Goal: Book appointment/travel/reservation

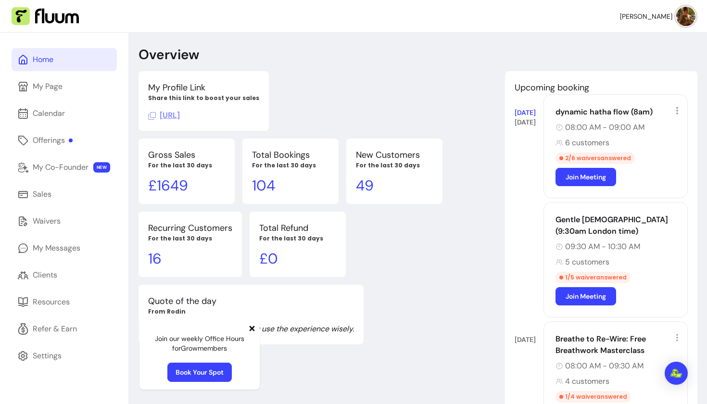
scroll to position [33, 0]
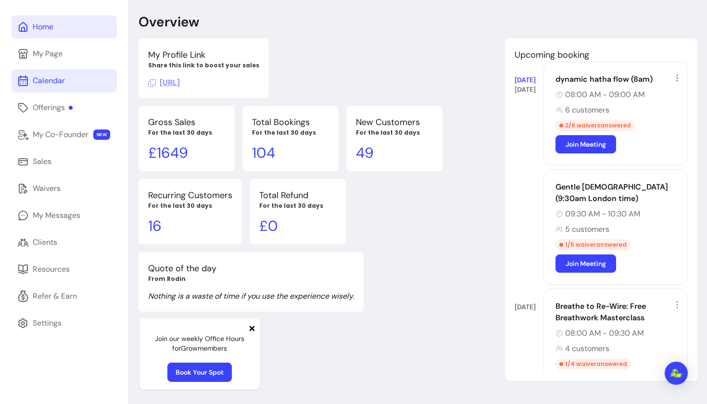
click at [52, 80] on div "Calendar" at bounding box center [49, 81] width 32 height 12
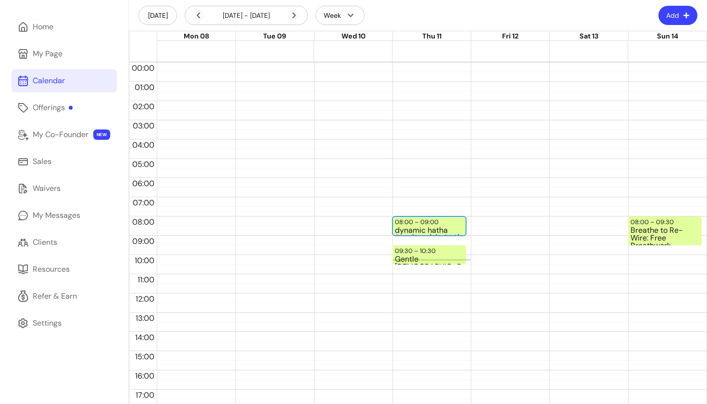
click at [447, 227] on div "dynamic hatha flow (8am) (8 / 30)" at bounding box center [429, 231] width 69 height 8
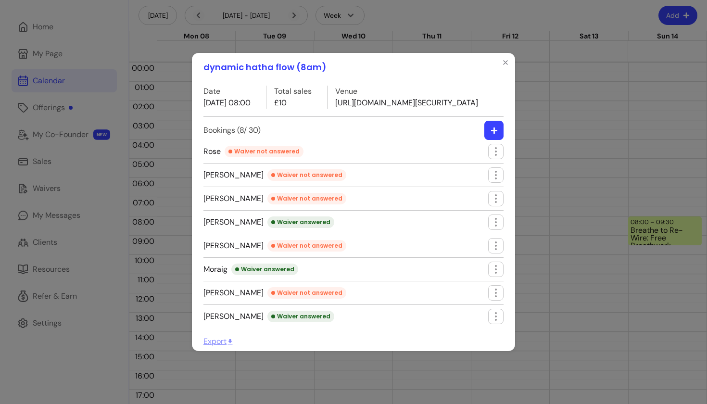
click at [494, 133] on icon "button" at bounding box center [494, 130] width 6 height 6
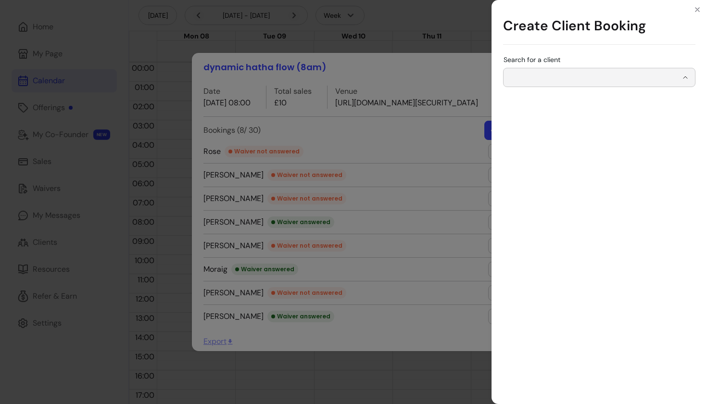
click at [574, 76] on input "Search for a client" at bounding box center [593, 78] width 168 height 10
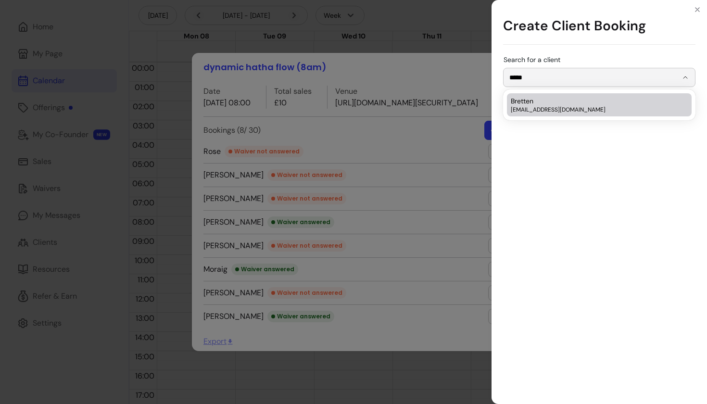
click at [549, 104] on div "Bretten [EMAIL_ADDRESS][DOMAIN_NAME]" at bounding box center [594, 104] width 167 height 17
type input "*******"
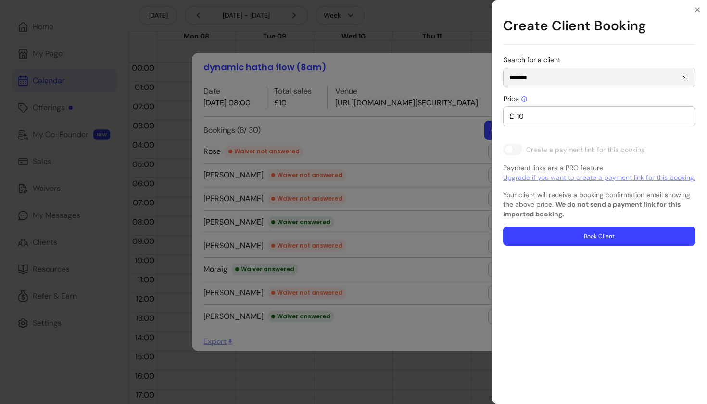
type input "0"
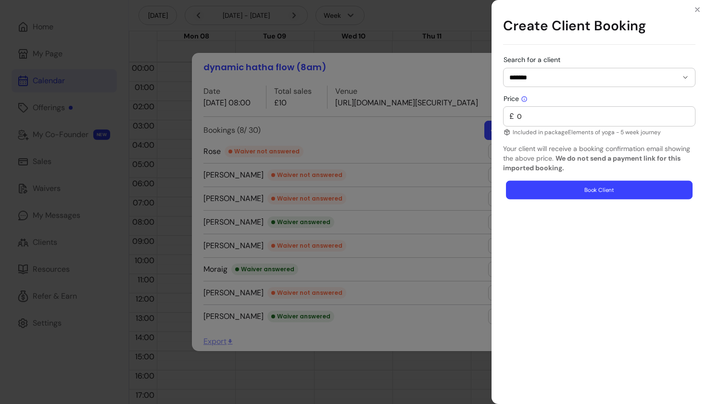
click at [601, 193] on button "Book Client" at bounding box center [599, 190] width 187 height 19
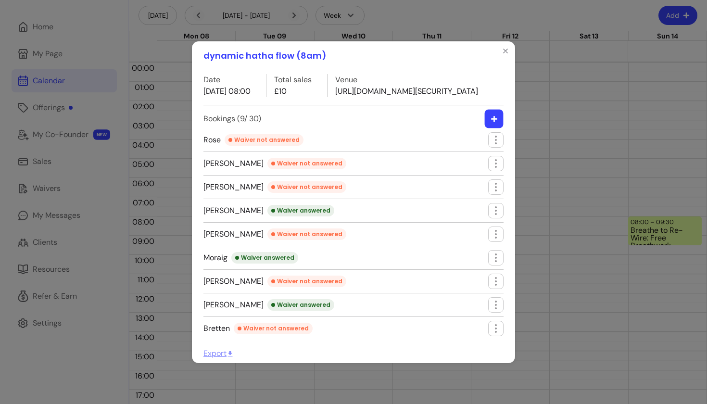
click at [488, 126] on button "button" at bounding box center [494, 118] width 19 height 19
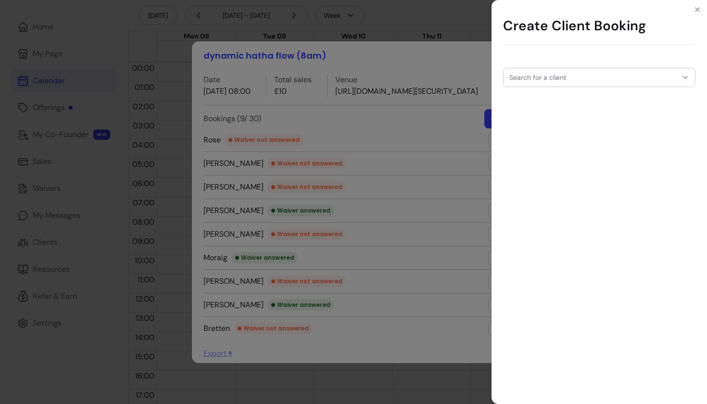
click at [533, 80] on input "Search for a client" at bounding box center [593, 78] width 168 height 10
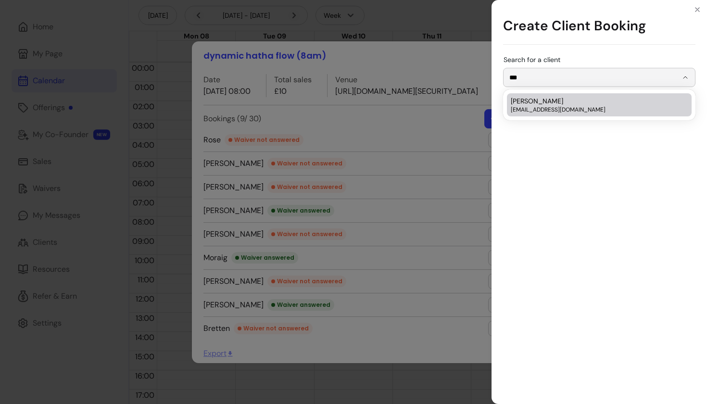
click at [538, 108] on span "[EMAIL_ADDRESS][DOMAIN_NAME]" at bounding box center [594, 110] width 167 height 8
type input "*******"
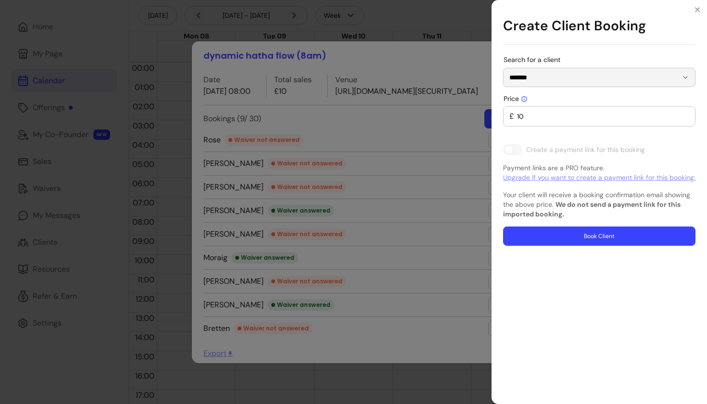
type input "0"
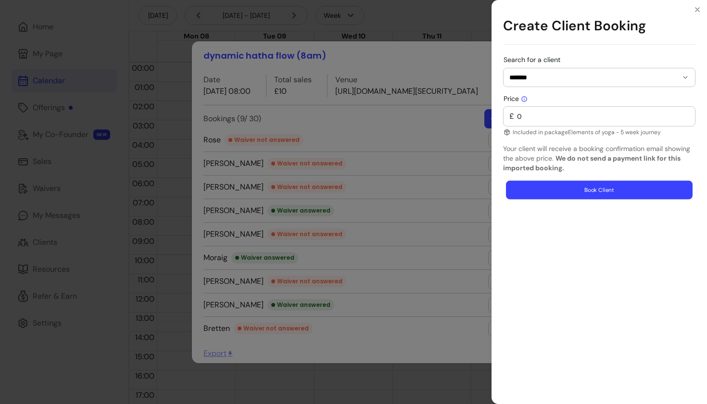
click at [582, 197] on button "Book Client" at bounding box center [599, 190] width 187 height 19
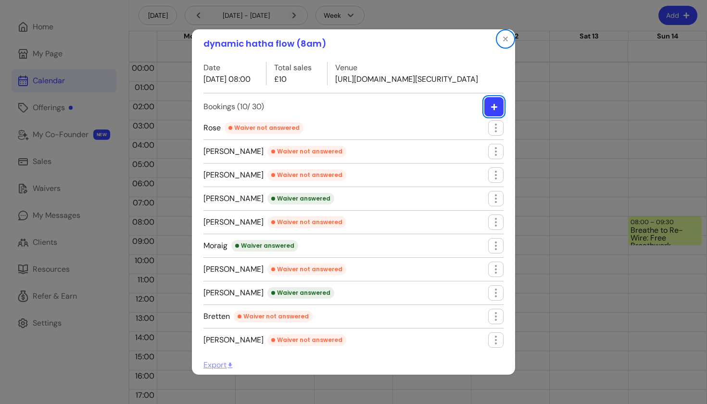
click at [493, 111] on icon "button" at bounding box center [494, 106] width 7 height 7
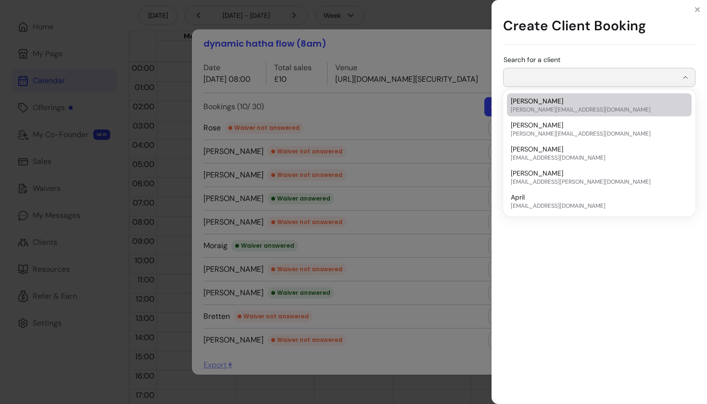
click at [548, 74] on input "Search for a client" at bounding box center [593, 78] width 168 height 10
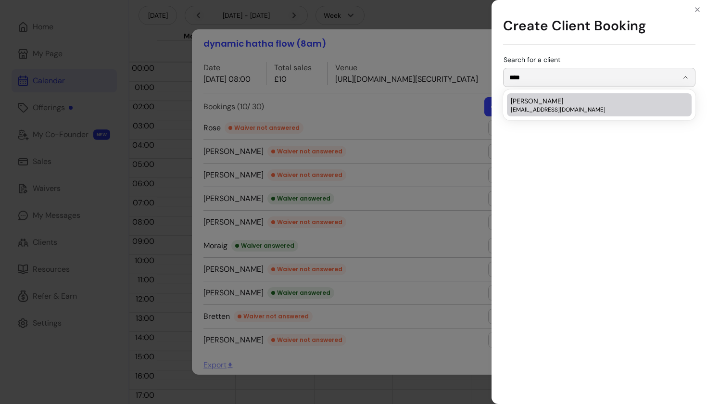
click at [572, 101] on div "[PERSON_NAME] [EMAIL_ADDRESS][DOMAIN_NAME]" at bounding box center [594, 104] width 167 height 17
type input "**********"
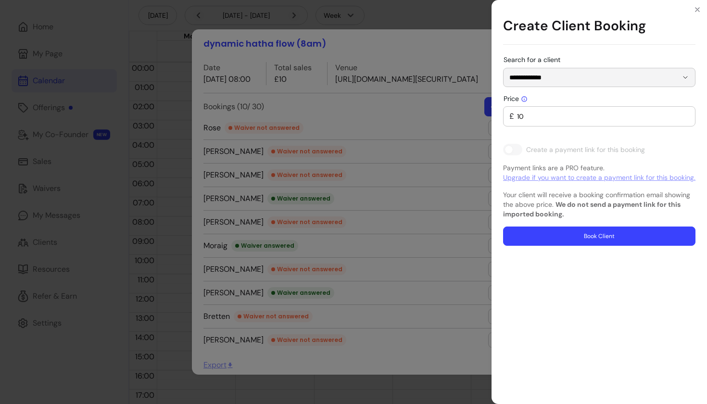
type input "0"
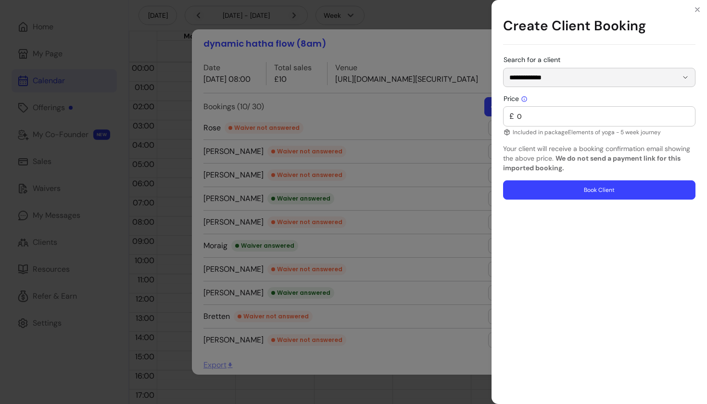
click at [574, 192] on button "Book Client" at bounding box center [599, 189] width 192 height 19
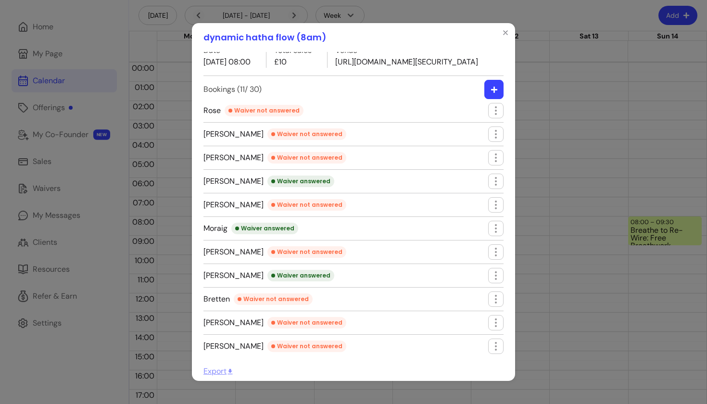
scroll to position [34, 0]
